Goal: Task Accomplishment & Management: Manage account settings

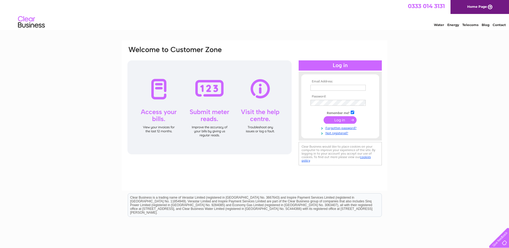
type input "ptrmackie@yahoo.co.uk"
click at [344, 120] on input "submit" at bounding box center [340, 120] width 33 height 8
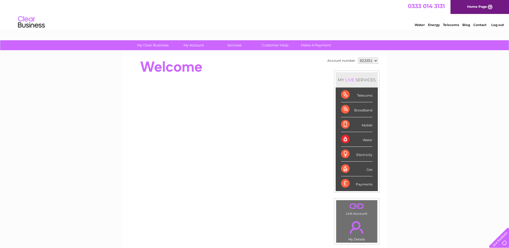
click at [361, 138] on div "Water" at bounding box center [356, 139] width 31 height 15
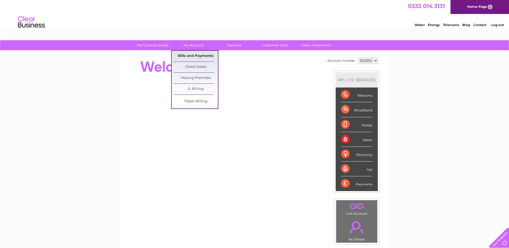
click at [190, 52] on link "Bills and Payments" at bounding box center [196, 56] width 44 height 11
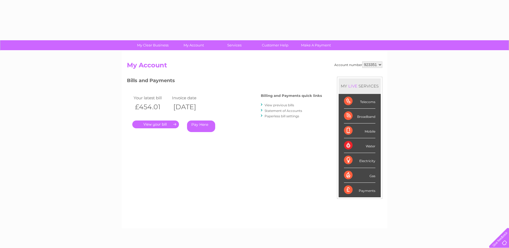
click at [189, 54] on div "Account number 923351 My Account MY LIVE SERVICES Telecoms Broadband Mobile Wat…" at bounding box center [255, 140] width 266 height 178
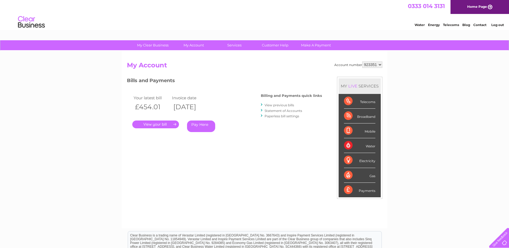
click at [170, 124] on link "." at bounding box center [155, 124] width 47 height 8
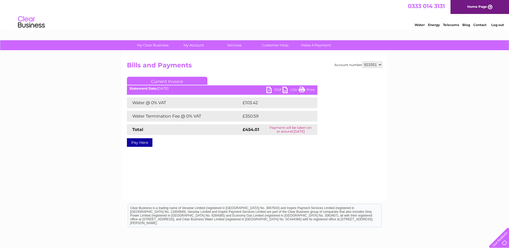
click at [270, 90] on link "PDF" at bounding box center [274, 91] width 16 height 8
click at [268, 89] on link "PDF" at bounding box center [274, 91] width 16 height 8
